Goal: Task Accomplishment & Management: Use online tool/utility

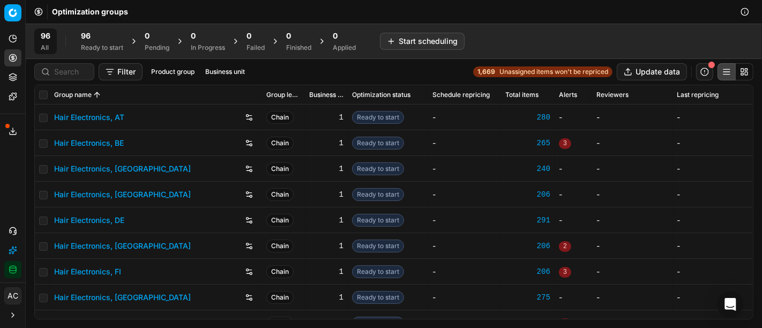
click at [88, 49] on div "Ready to start" at bounding box center [102, 47] width 42 height 9
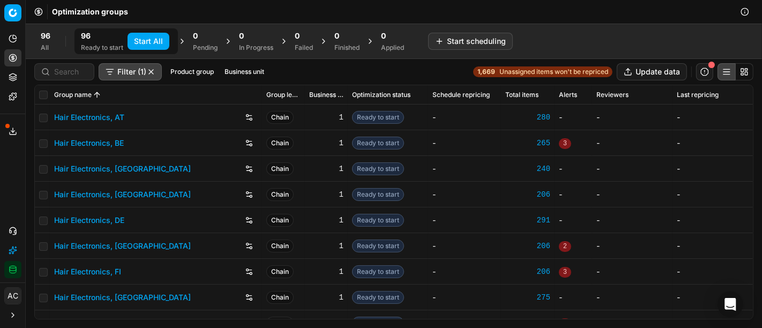
click at [150, 39] on button "Start All" at bounding box center [149, 41] width 42 height 17
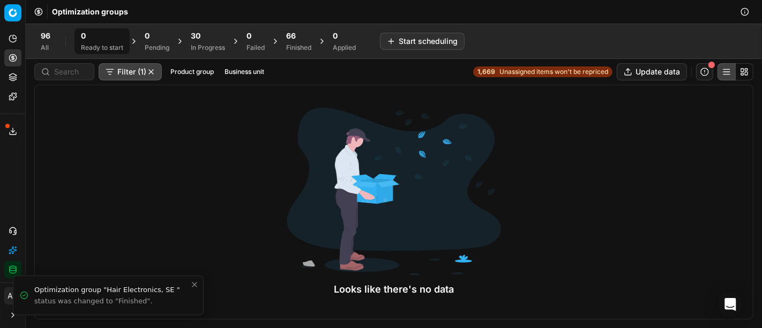
click at [378, 243] on div at bounding box center [394, 192] width 214 height 168
click at [485, 69] on strong "1,669" at bounding box center [487, 72] width 18 height 9
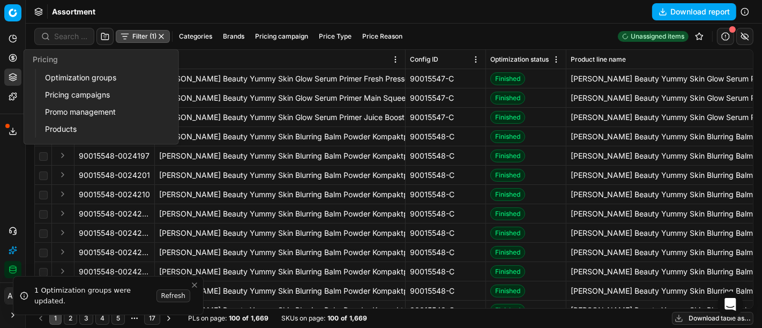
click at [71, 79] on link "Optimization groups" at bounding box center [103, 77] width 125 height 15
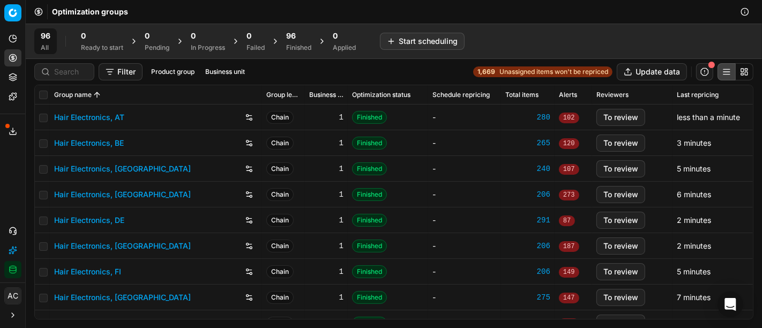
click at [297, 33] on div "96" at bounding box center [298, 36] width 25 height 11
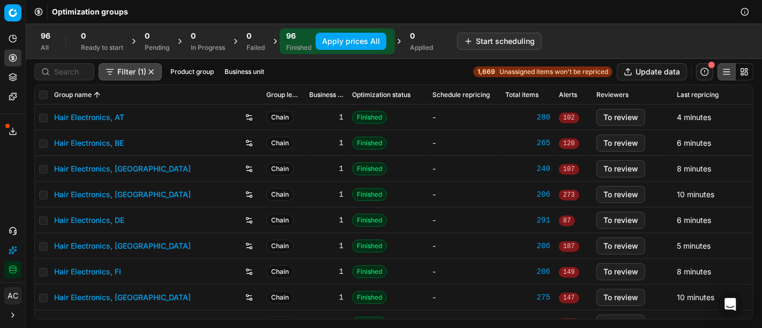
click at [337, 39] on button "Apply prices All" at bounding box center [351, 41] width 71 height 17
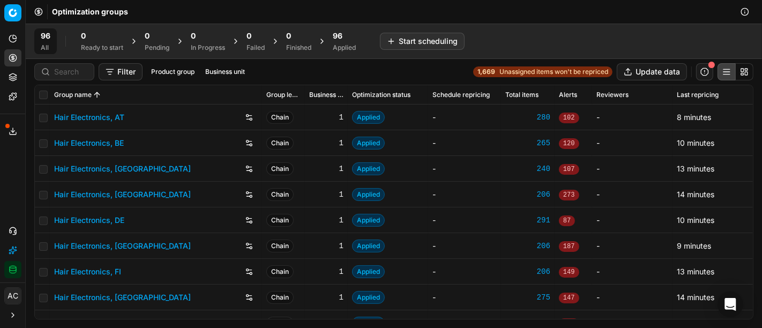
click at [356, 36] on div "96" at bounding box center [344, 36] width 23 height 11
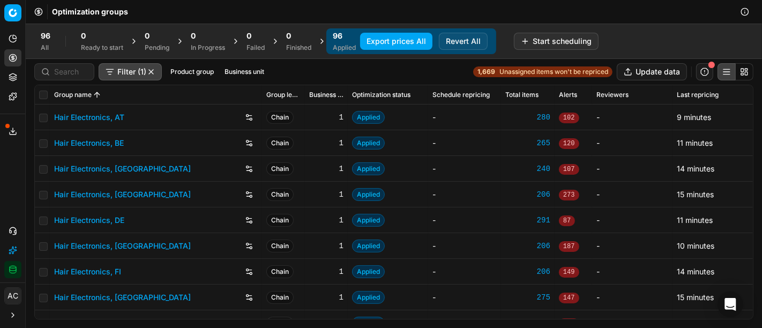
click at [409, 46] on button "Export prices All" at bounding box center [396, 41] width 72 height 17
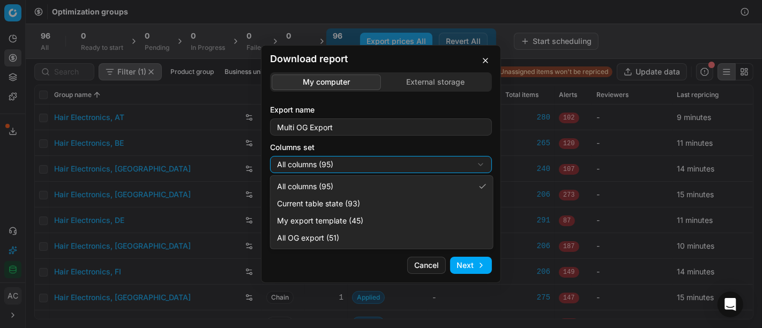
select select "custom"
click at [367, 226] on body "Pricing platform Analytics Pricing Product portfolio Templates Export service 3…" at bounding box center [381, 164] width 762 height 328
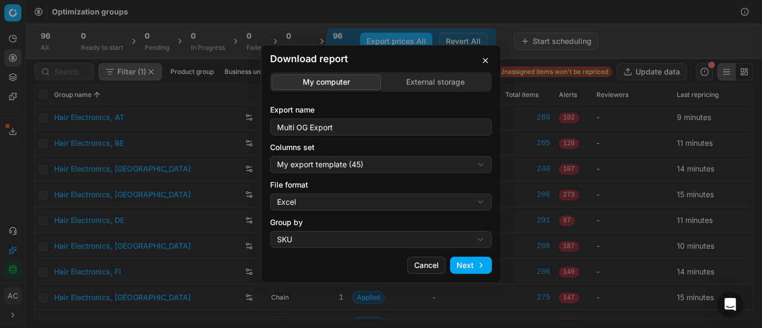
click at [367, 226] on label "Group by" at bounding box center [381, 222] width 222 height 11
click at [367, 231] on button "SKU" at bounding box center [381, 239] width 222 height 17
click at [370, 209] on div "Download report My computer External storage Export name Multi OG Export Column…" at bounding box center [381, 164] width 762 height 328
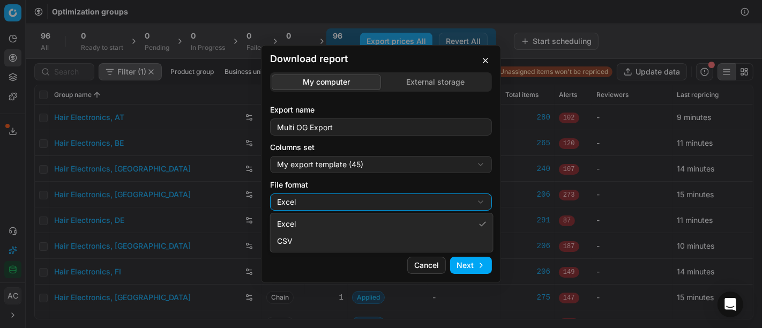
click at [370, 209] on div "Download report My computer External storage Export name Multi OG Export Column…" at bounding box center [381, 164] width 762 height 328
select select "csv"
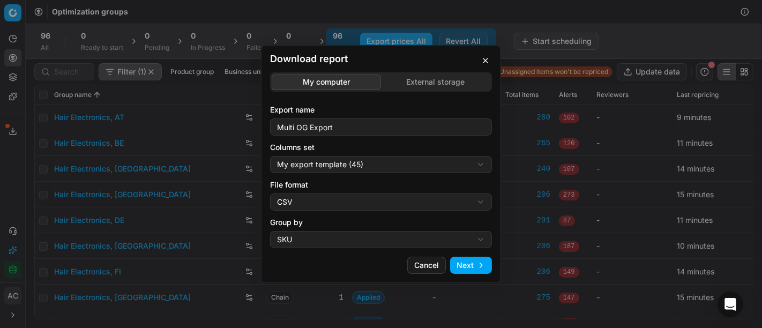
click at [461, 267] on button "Next" at bounding box center [471, 265] width 42 height 17
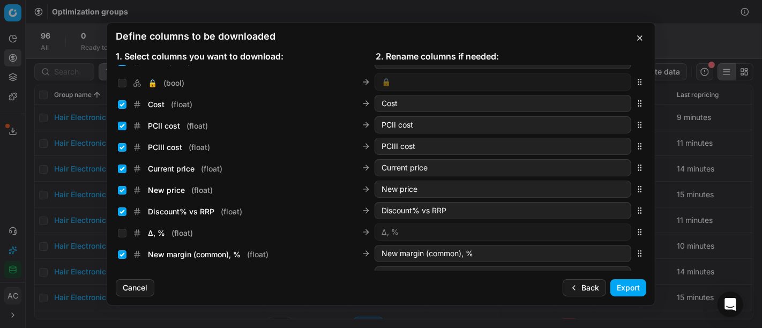
scroll to position [165, 0]
click at [121, 169] on input "Current price ( float )" at bounding box center [122, 169] width 9 height 9
checkbox input "false"
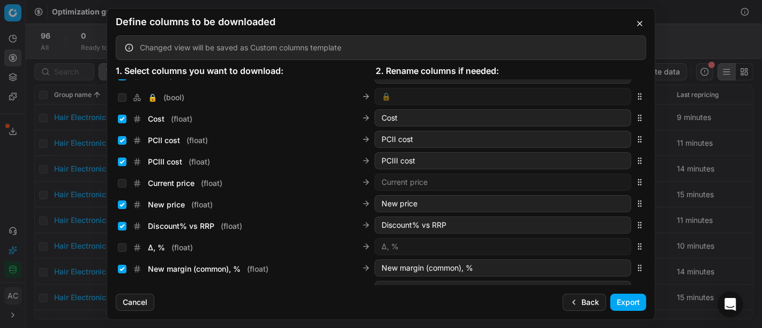
click at [125, 209] on div "New price ( float )" at bounding box center [165, 204] width 95 height 11
click at [122, 205] on input "New price ( float )" at bounding box center [122, 204] width 9 height 9
checkbox input "false"
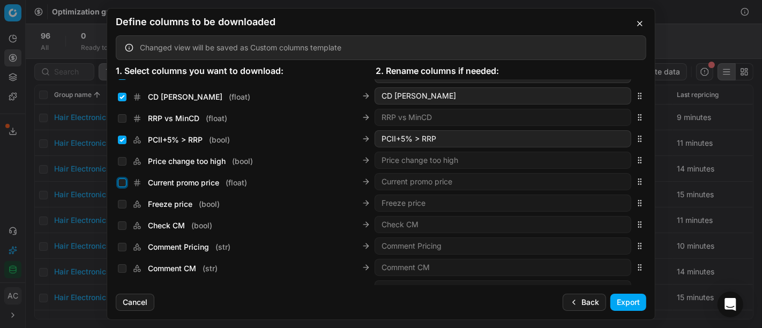
click at [123, 186] on input "Current promo price ( float )" at bounding box center [122, 182] width 9 height 9
checkbox input "true"
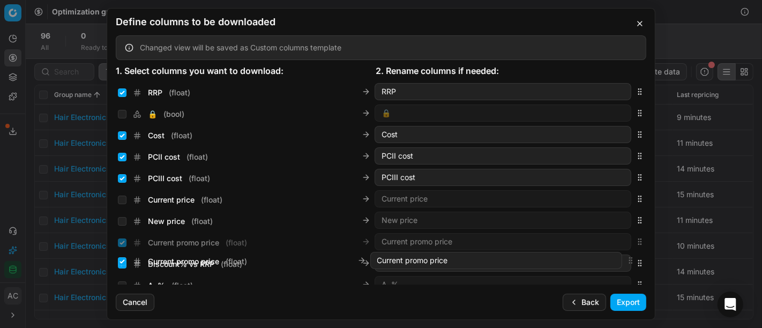
scroll to position [153, 0]
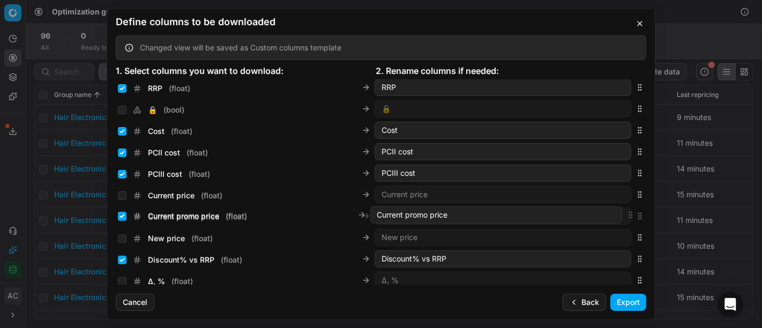
drag, startPoint x: 631, startPoint y: 181, endPoint x: 637, endPoint y: 214, distance: 33.2
click at [637, 214] on body "Pricing platform Analytics Pricing Product portfolio Templates Export service 3…" at bounding box center [381, 164] width 762 height 328
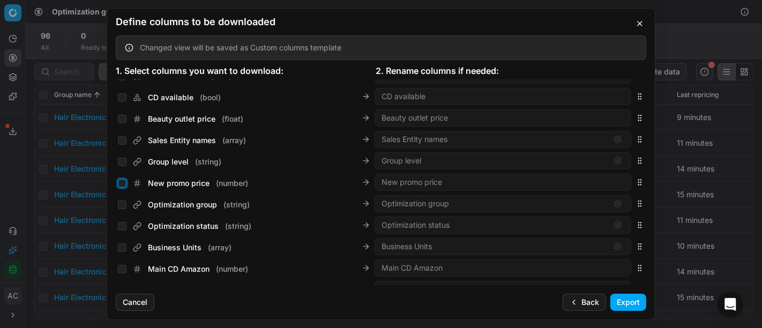
click at [122, 181] on input "New promo price ( number )" at bounding box center [122, 183] width 9 height 9
checkbox input "true"
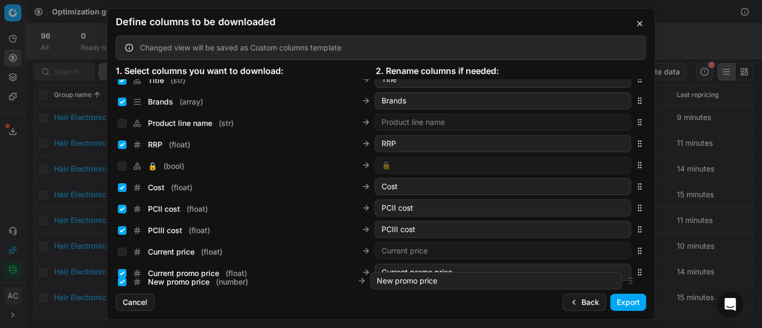
scroll to position [167, 0]
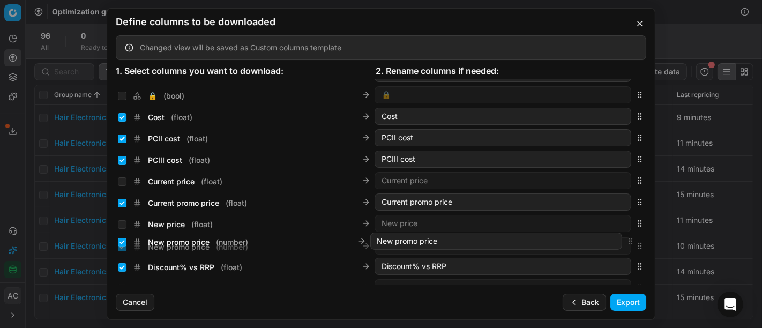
drag, startPoint x: 631, startPoint y: 181, endPoint x: 634, endPoint y: 240, distance: 58.5
click at [634, 240] on body "Pricing platform Analytics Pricing Product portfolio Templates Export service 3…" at bounding box center [381, 164] width 762 height 328
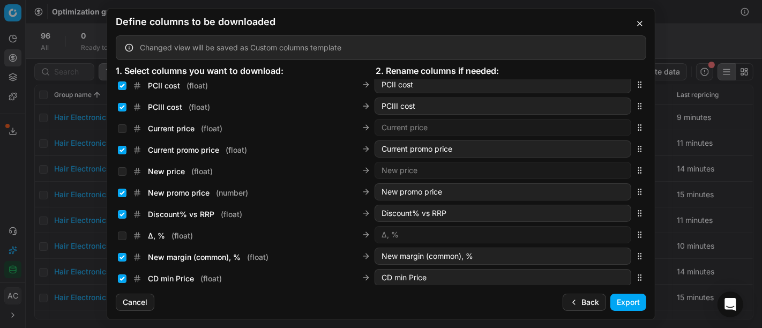
scroll to position [219, 0]
click at [624, 302] on button "Export" at bounding box center [628, 302] width 36 height 17
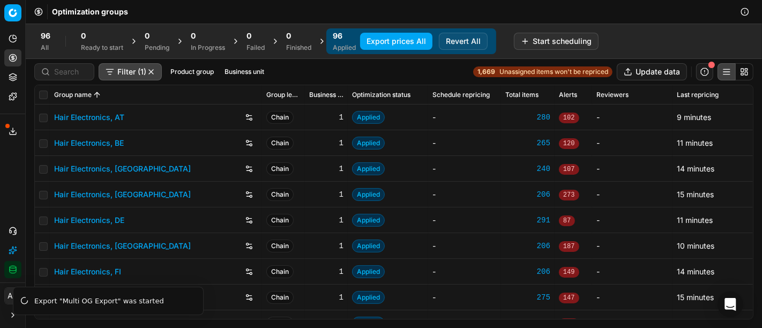
click at [11, 126] on button "Export service" at bounding box center [12, 131] width 17 height 17
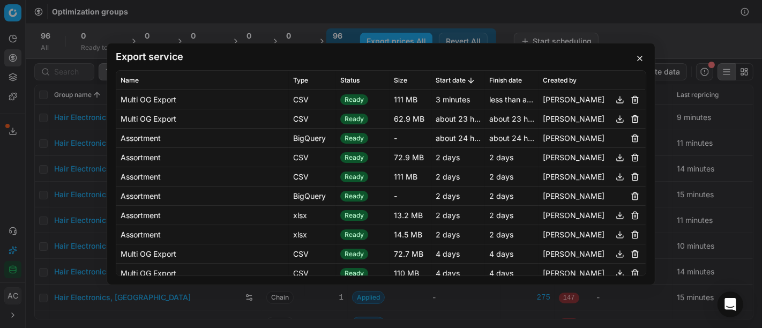
click at [614, 101] on button "button" at bounding box center [620, 99] width 13 height 13
